Goal: Book appointment/travel/reservation

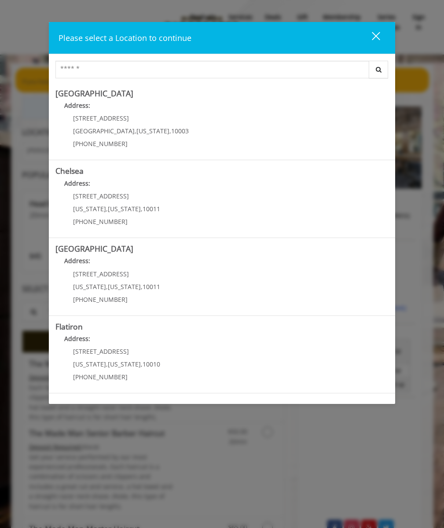
click at [219, 354] on "Flatiron Address: [STREET_ADDRESS][US_STATE][US_STATE] (917) 475-1765" at bounding box center [221, 354] width 333 height 64
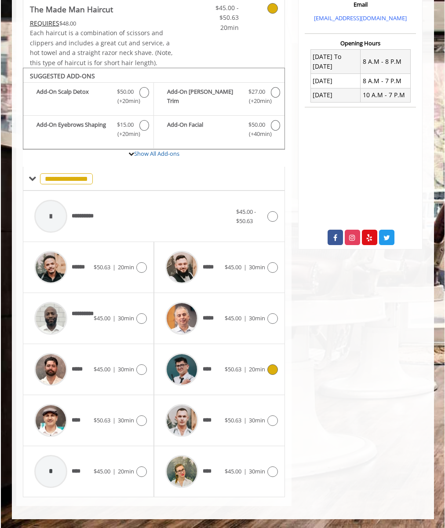
scroll to position [190, 0]
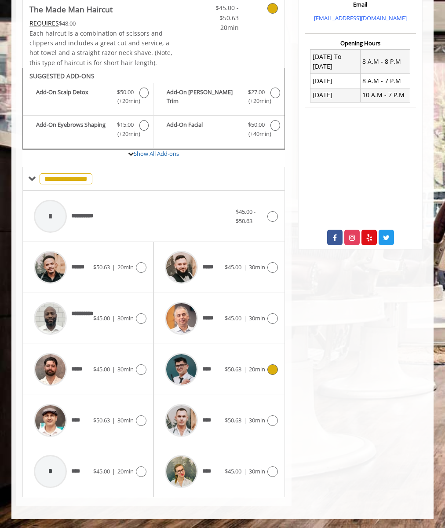
click at [154, 216] on div "**********" at bounding box center [132, 216] width 206 height 42
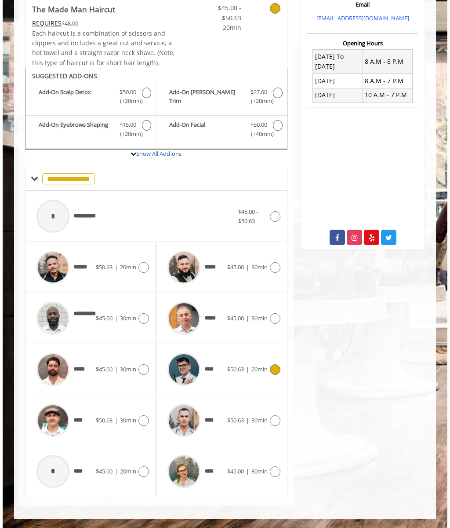
scroll to position [0, 0]
